Goal: Navigation & Orientation: Find specific page/section

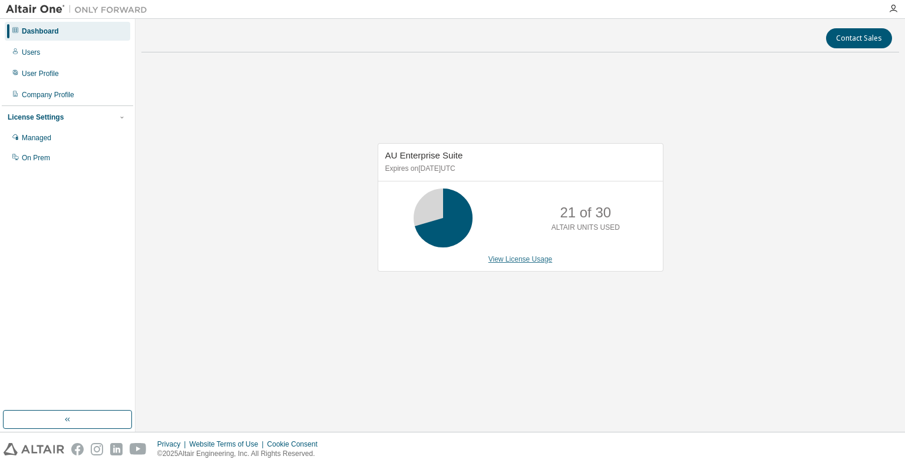
click at [513, 261] on link "View License Usage" at bounding box center [521, 259] width 64 height 8
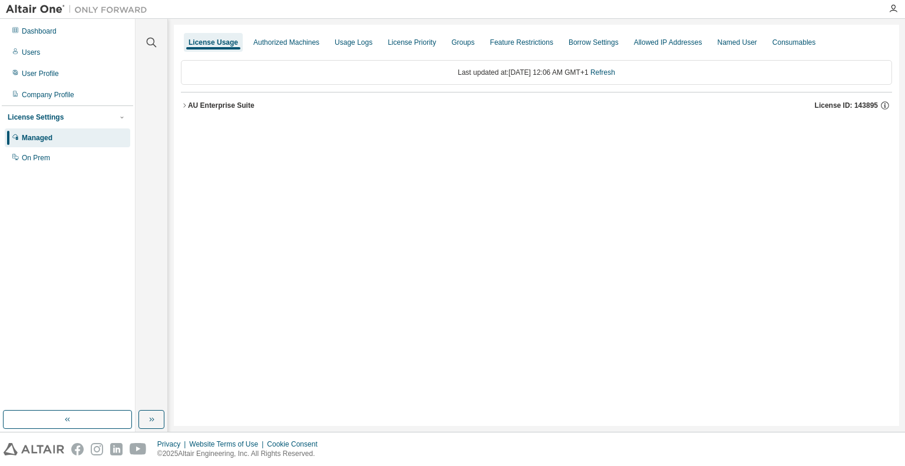
click at [186, 105] on icon "button" at bounding box center [184, 105] width 7 height 7
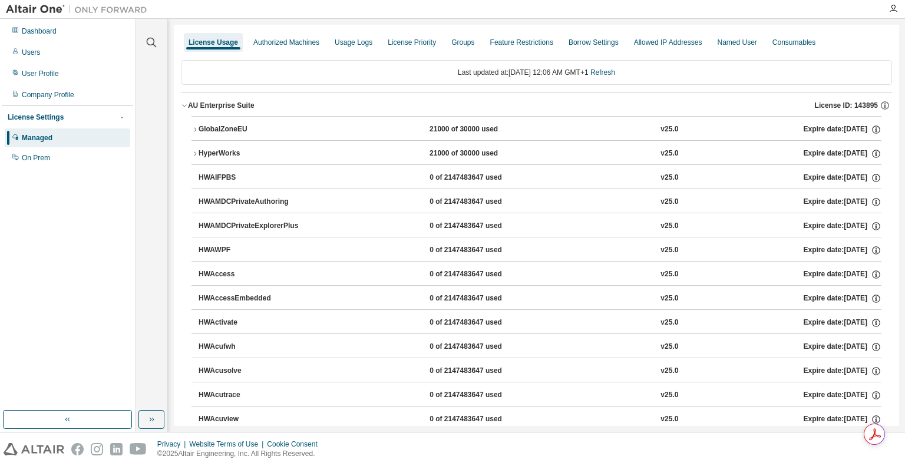
click at [195, 127] on icon "button" at bounding box center [195, 129] width 7 height 7
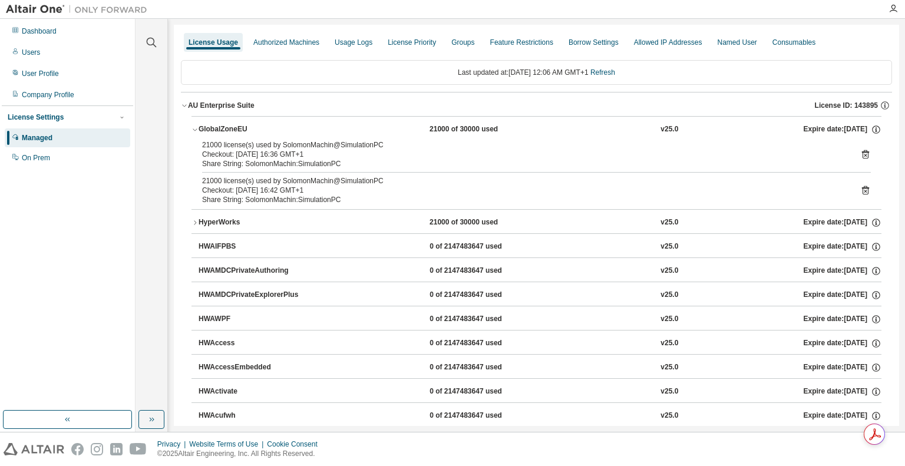
click at [862, 152] on icon at bounding box center [865, 154] width 7 height 9
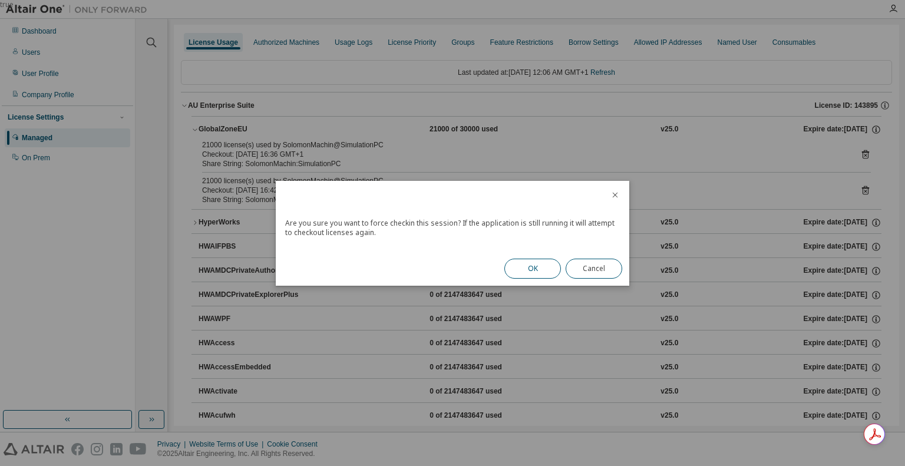
click at [530, 267] on button "OK" at bounding box center [532, 269] width 57 height 20
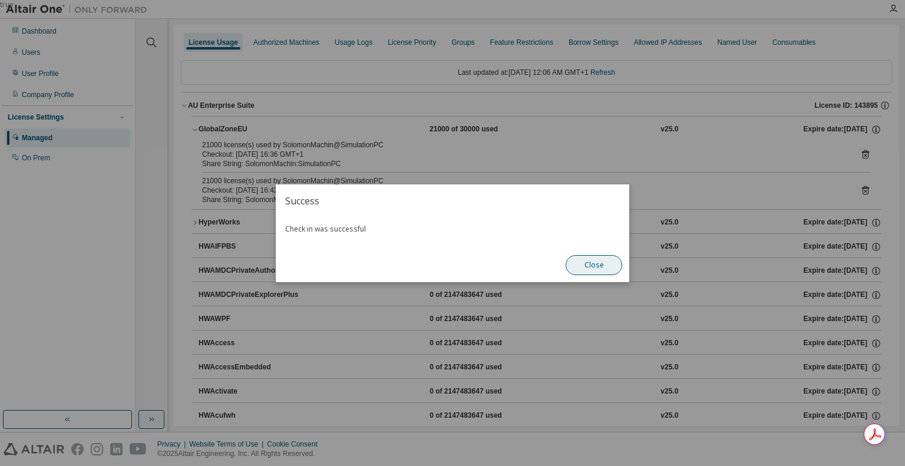
click at [611, 268] on button "Close" at bounding box center [594, 265] width 57 height 20
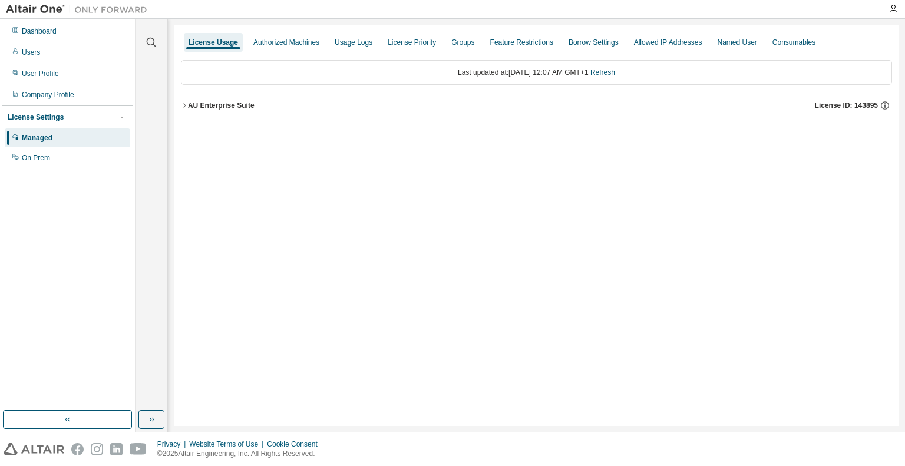
click at [185, 105] on icon "button" at bounding box center [184, 105] width 7 height 7
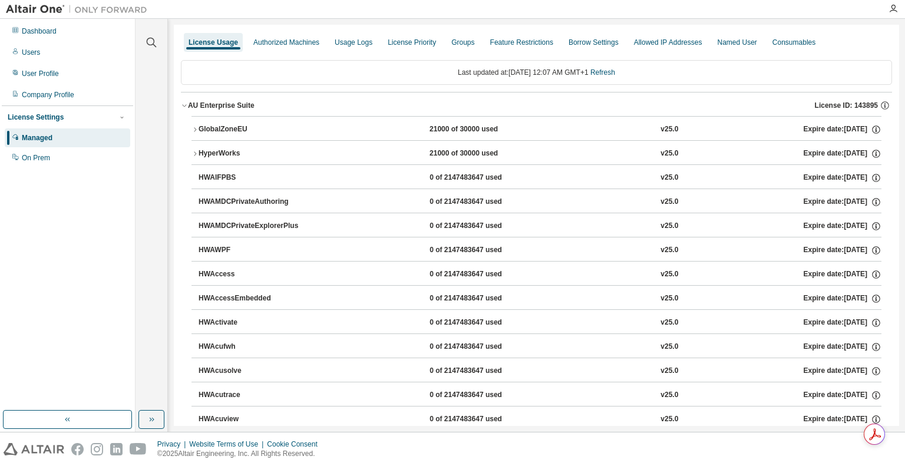
click at [195, 126] on icon "button" at bounding box center [195, 129] width 7 height 7
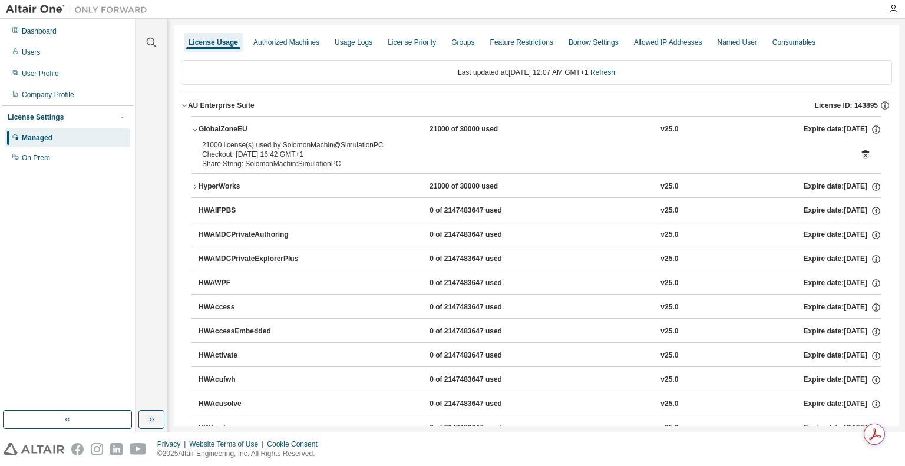
click at [860, 153] on icon at bounding box center [865, 154] width 11 height 11
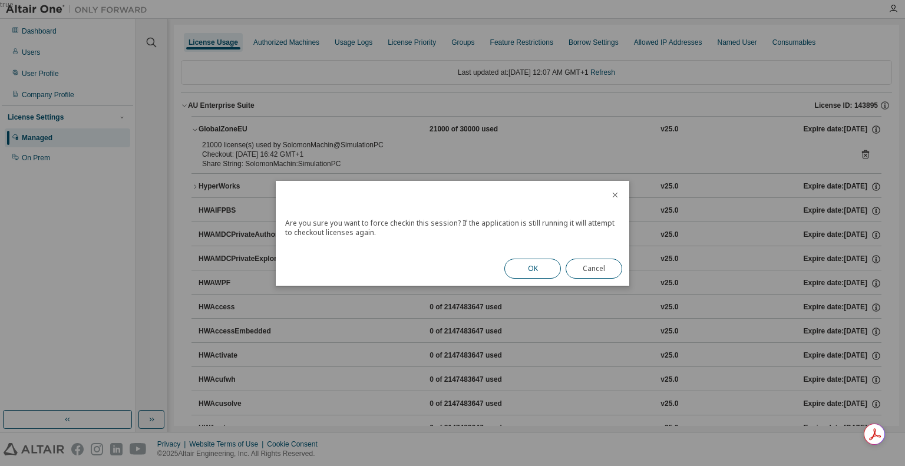
click at [552, 267] on button "OK" at bounding box center [532, 269] width 57 height 20
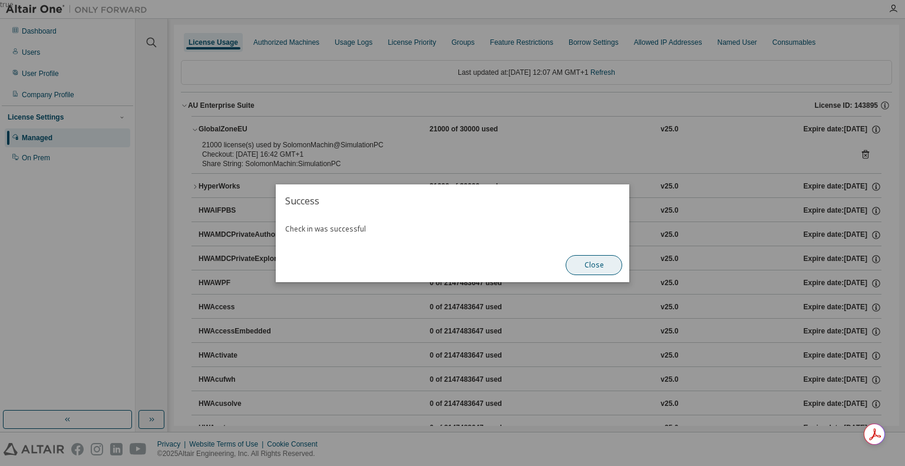
click at [592, 265] on button "Close" at bounding box center [594, 265] width 57 height 20
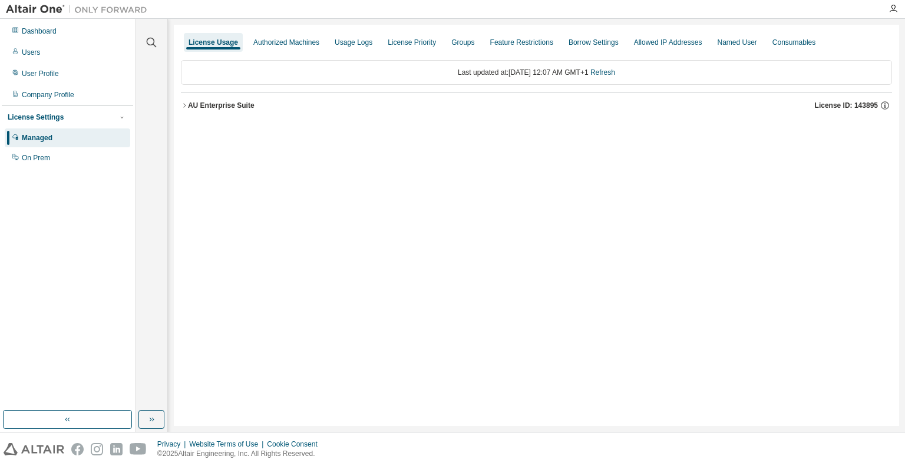
click at [186, 105] on icon "button" at bounding box center [184, 105] width 7 height 7
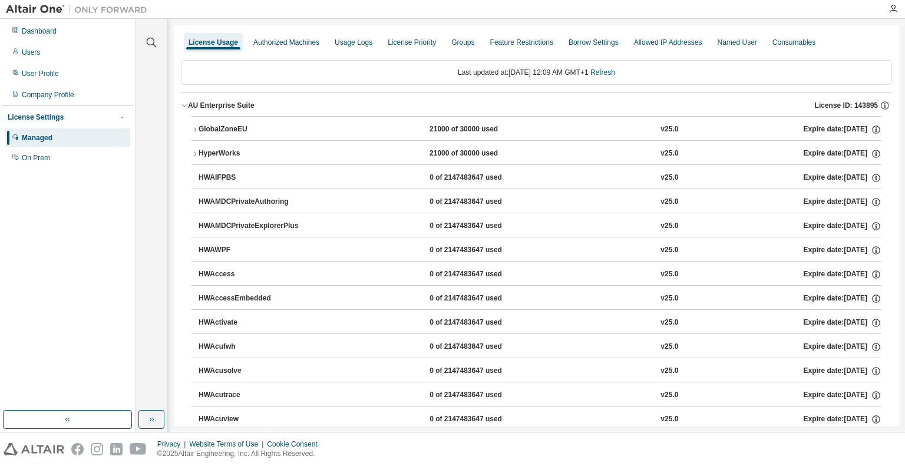
click at [194, 128] on icon "button" at bounding box center [195, 129] width 7 height 7
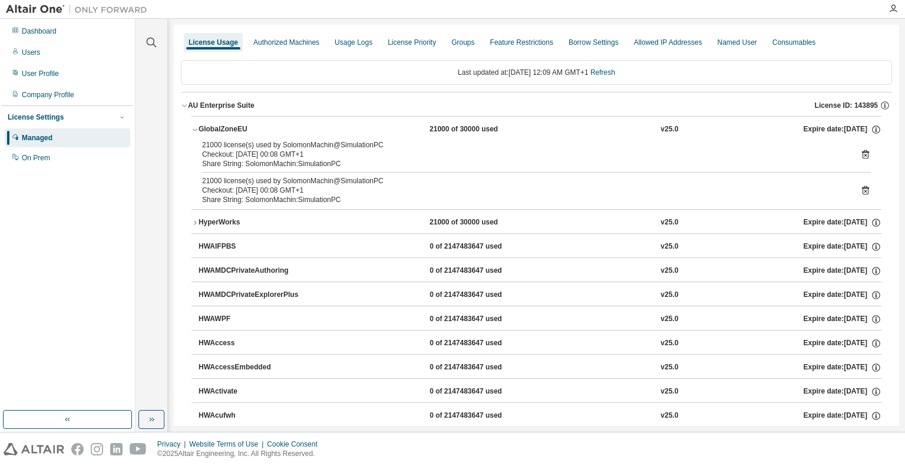
click at [194, 128] on icon "button" at bounding box center [195, 129] width 7 height 7
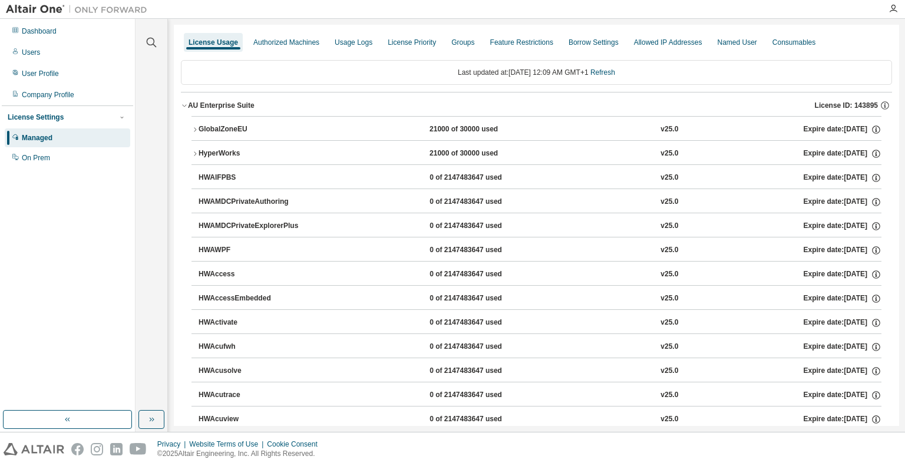
click at [194, 128] on icon "button" at bounding box center [195, 129] width 7 height 7
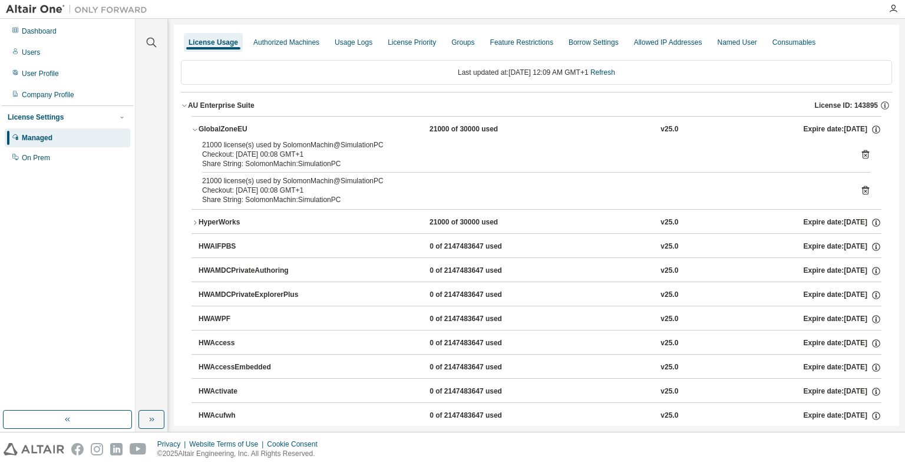
click at [194, 128] on icon "button" at bounding box center [195, 129] width 7 height 7
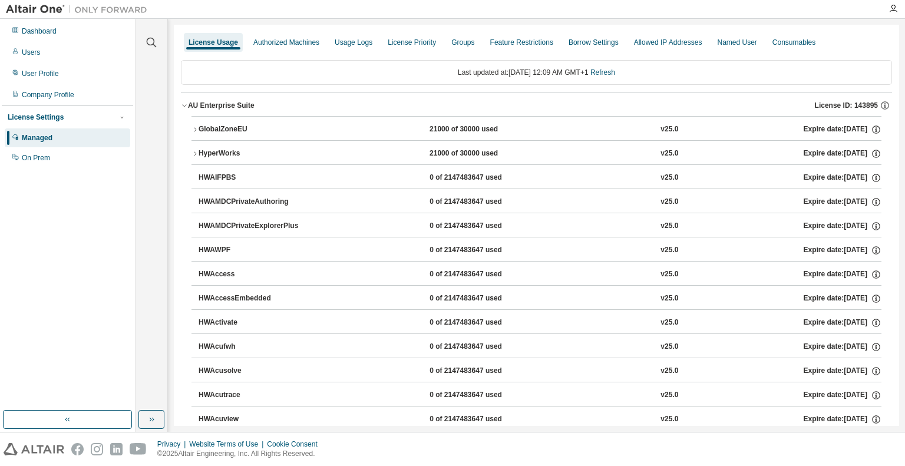
click at [197, 154] on icon "button" at bounding box center [195, 153] width 7 height 7
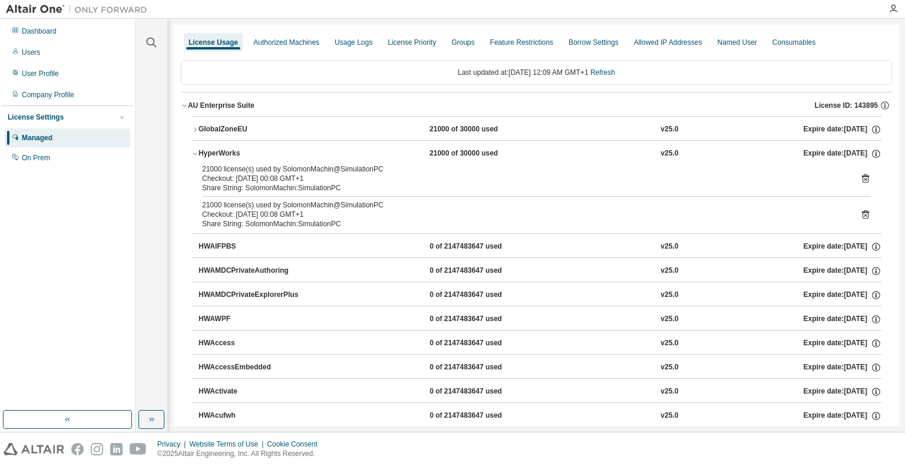
click at [197, 154] on icon "button" at bounding box center [195, 153] width 7 height 7
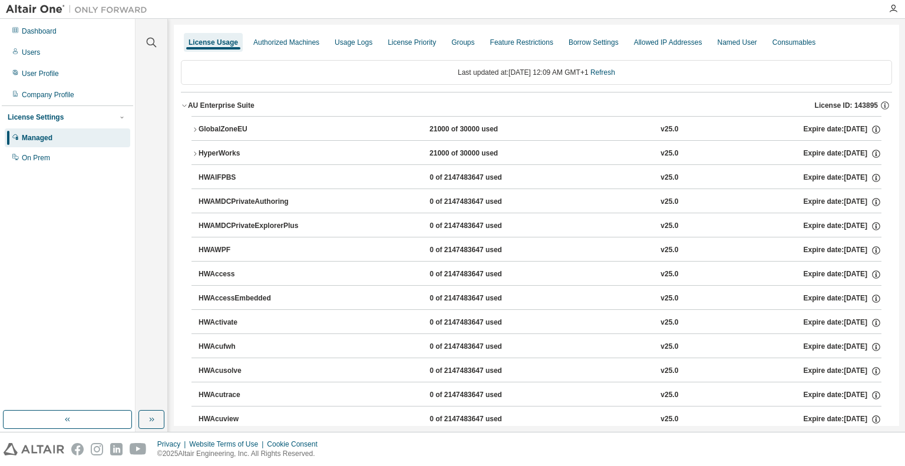
click at [197, 154] on icon "button" at bounding box center [195, 153] width 7 height 7
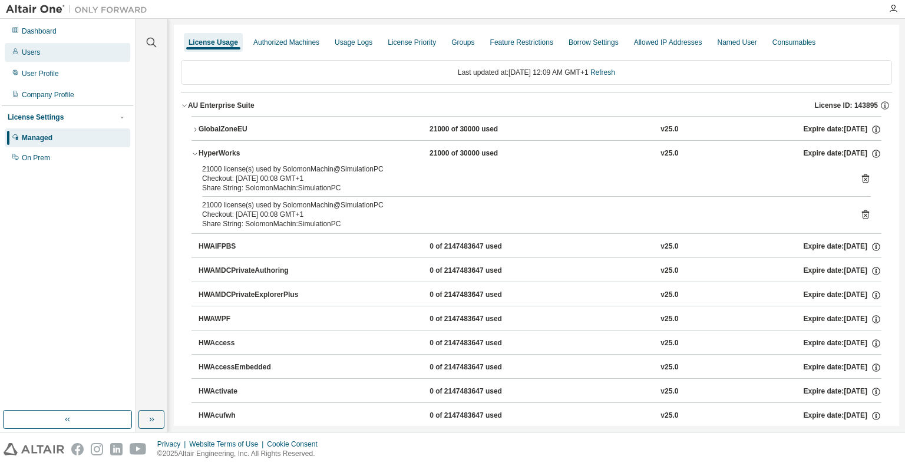
click at [25, 48] on div "Users" at bounding box center [31, 52] width 18 height 9
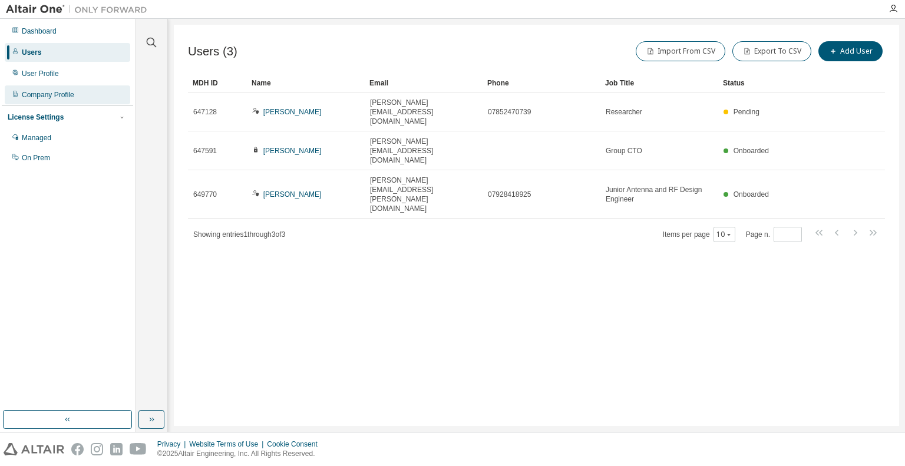
click at [30, 91] on div "Company Profile" at bounding box center [48, 94] width 52 height 9
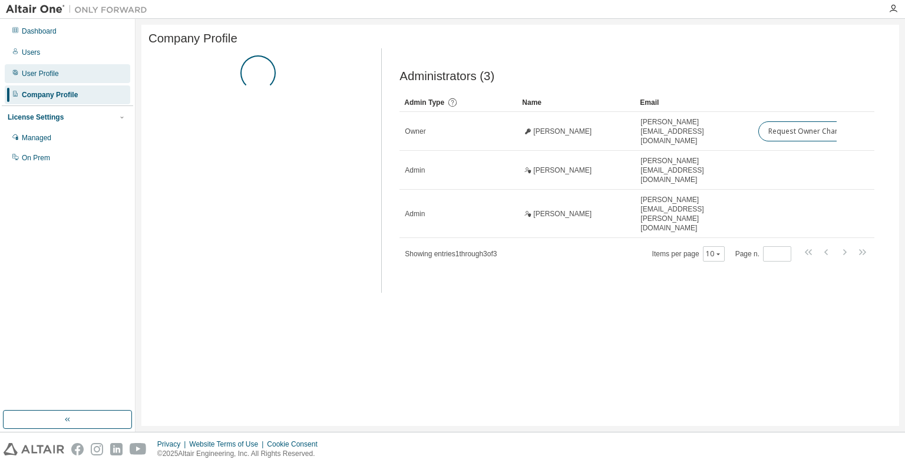
click at [28, 74] on div "User Profile" at bounding box center [40, 73] width 37 height 9
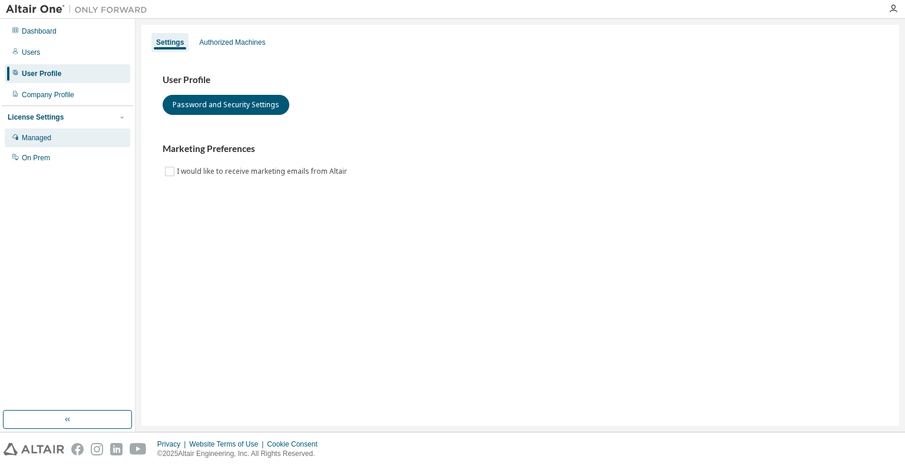
click at [32, 136] on div "Managed" at bounding box center [36, 137] width 29 height 9
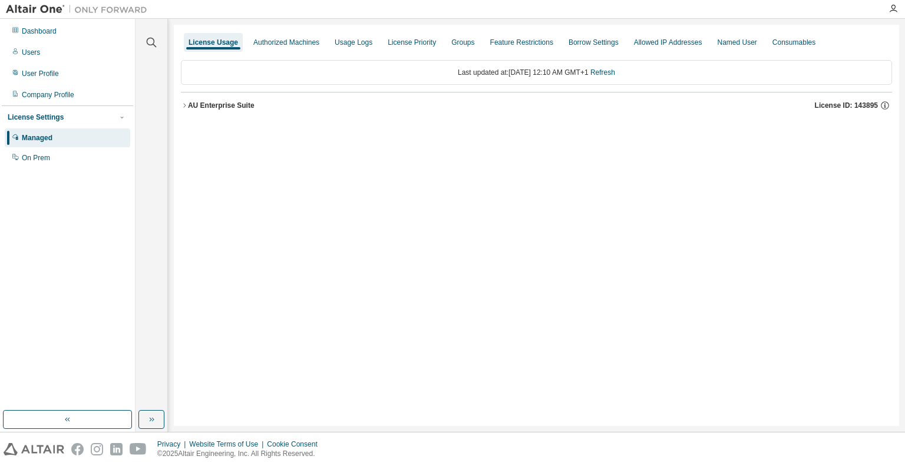
click at [184, 104] on icon "button" at bounding box center [184, 105] width 7 height 7
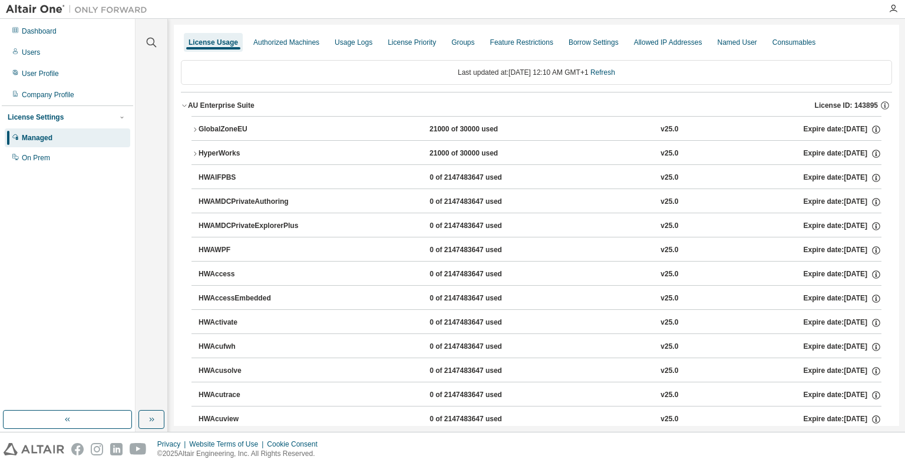
click at [196, 156] on icon "button" at bounding box center [195, 153] width 7 height 7
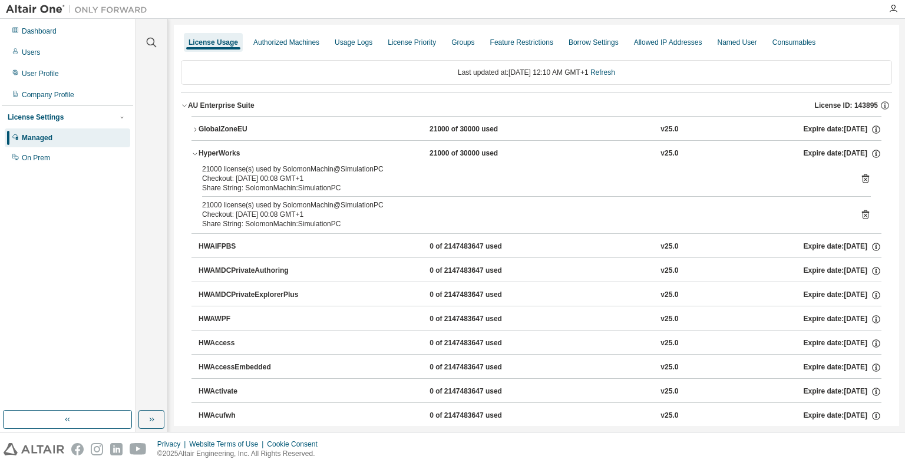
click at [862, 214] on icon at bounding box center [865, 214] width 11 height 11
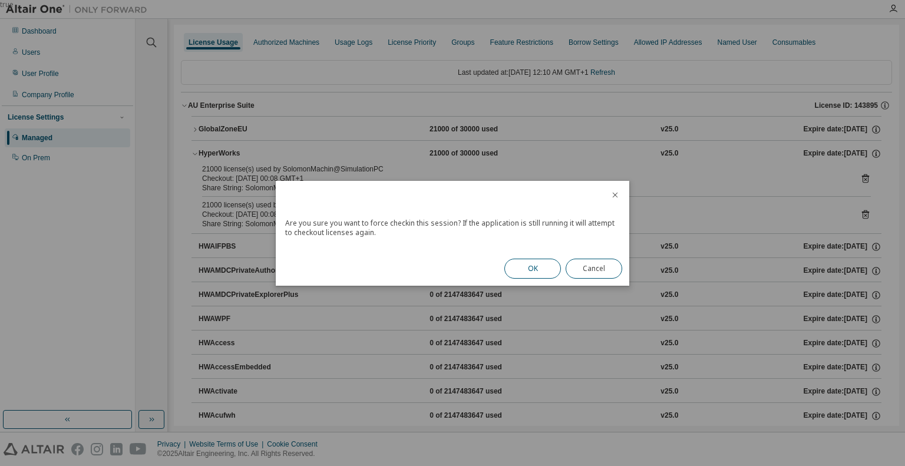
click at [522, 267] on button "OK" at bounding box center [532, 269] width 57 height 20
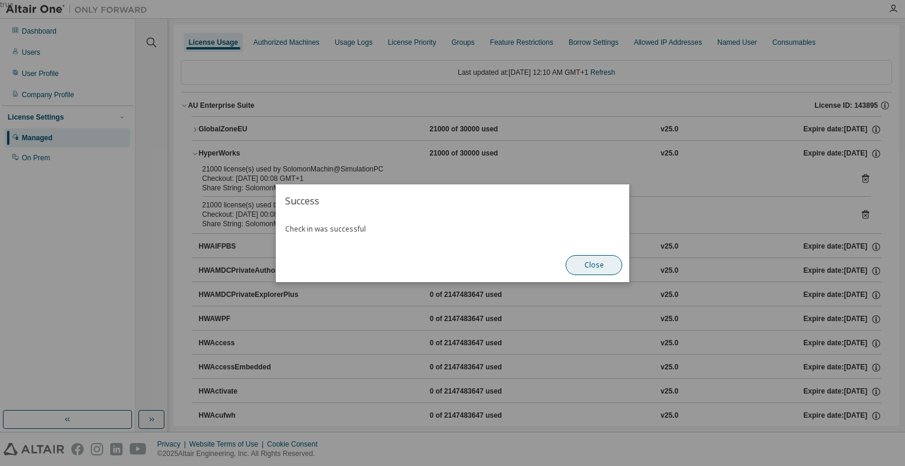
click at [590, 271] on button "Close" at bounding box center [594, 265] width 57 height 20
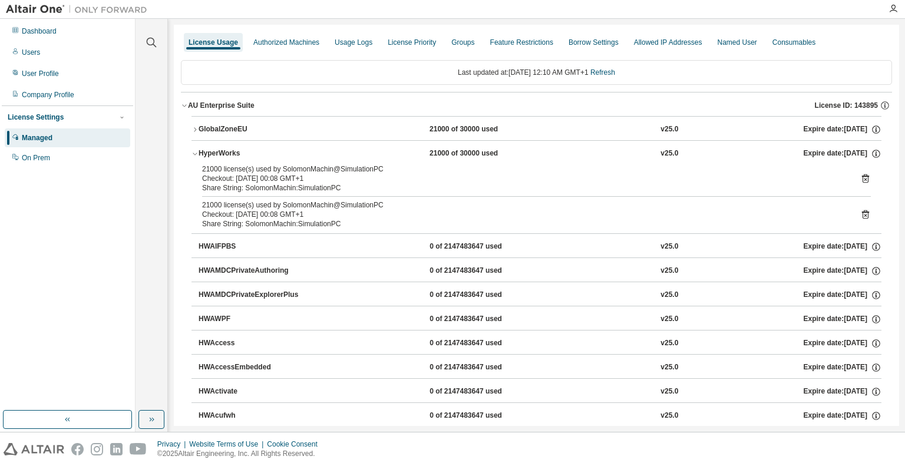
click at [862, 176] on icon at bounding box center [865, 178] width 11 height 11
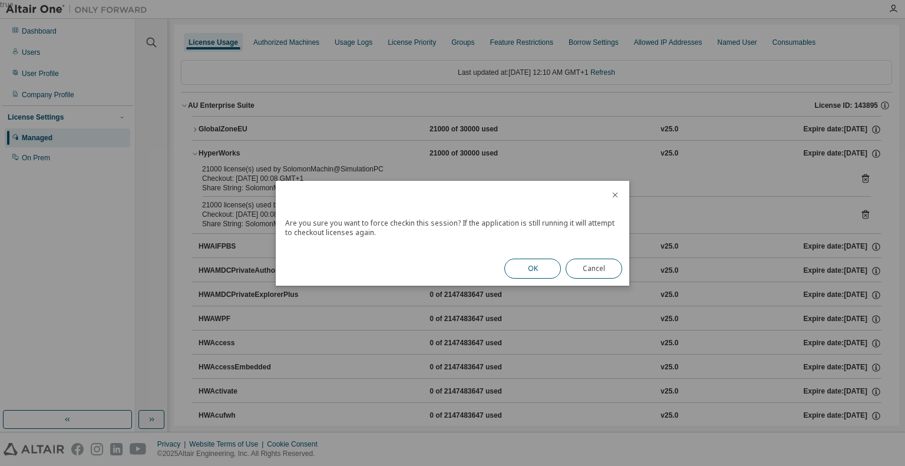
click at [545, 271] on button "OK" at bounding box center [532, 269] width 57 height 20
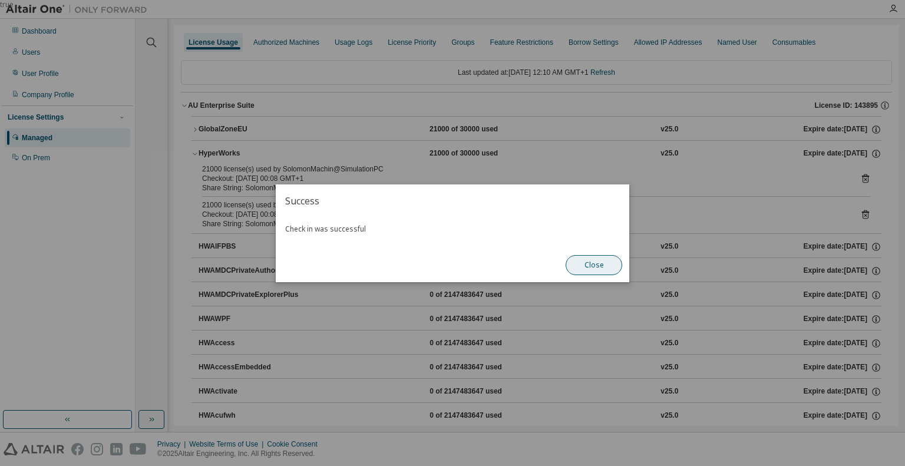
click at [596, 269] on button "Close" at bounding box center [594, 265] width 57 height 20
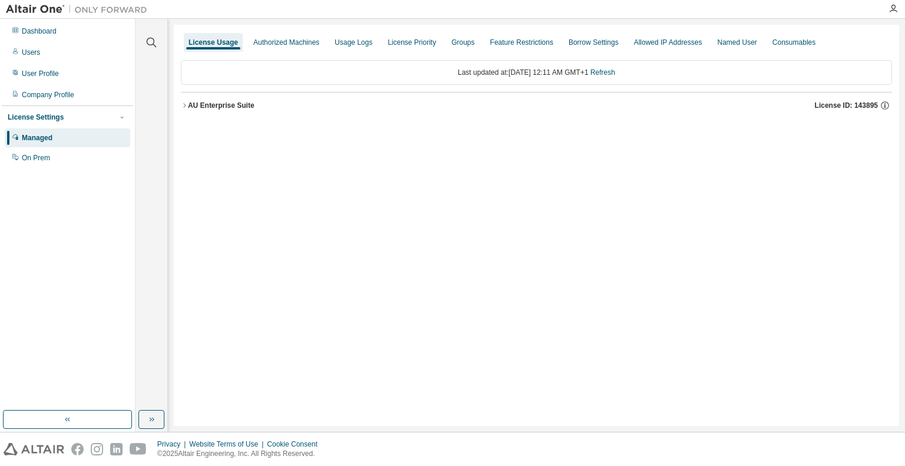
click at [187, 104] on icon "button" at bounding box center [184, 105] width 7 height 7
